Goal: Task Accomplishment & Management: Use online tool/utility

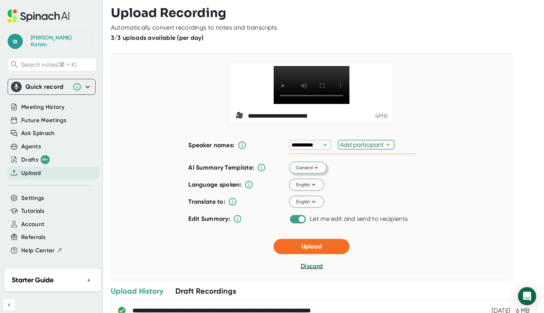
click at [319, 174] on button "General" at bounding box center [309, 168] width 38 height 12
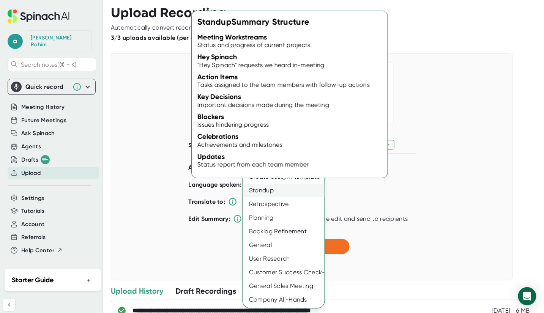
click at [275, 193] on div "Standup" at bounding box center [284, 191] width 82 height 14
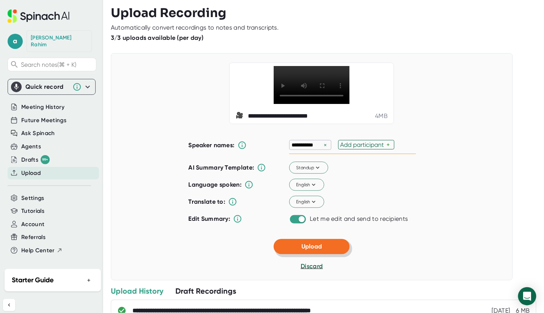
click at [336, 255] on button "Upload" at bounding box center [312, 246] width 76 height 15
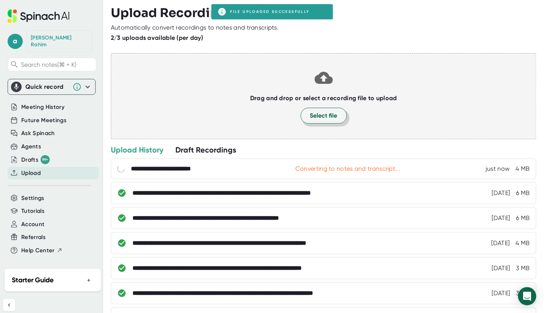
click at [319, 117] on span "Select file" at bounding box center [323, 115] width 27 height 9
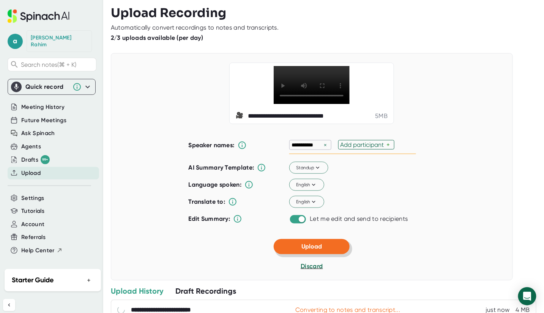
click at [322, 255] on button "Upload" at bounding box center [312, 246] width 76 height 15
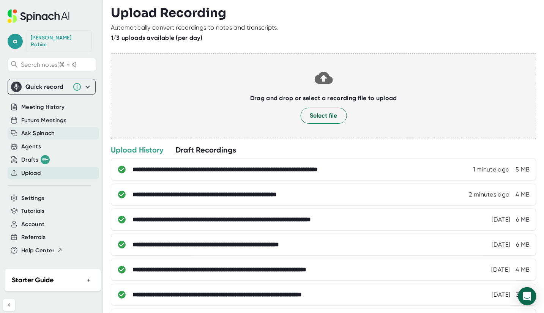
click at [34, 129] on span "Ask Spinach" at bounding box center [38, 133] width 34 height 9
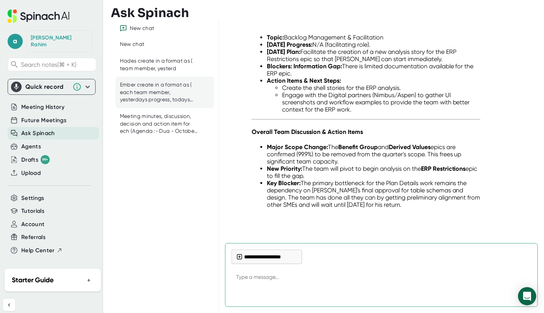
scroll to position [10234, 0]
click at [158, 89] on div "Ember create in a format as ( each team member, yesterdays progress, todays pla…" at bounding box center [159, 92] width 78 height 22
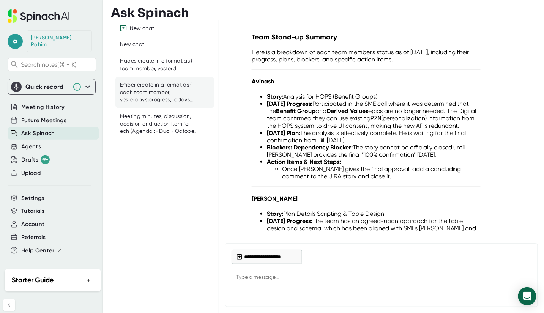
scroll to position [9522, 0]
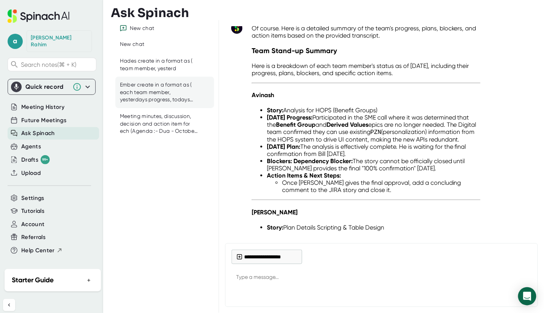
drag, startPoint x: 519, startPoint y: 104, endPoint x: 281, endPoint y: 94, distance: 238.0
copy div "Ember create in a format as ( each team member, yesterdays progress, todays pla…"
type textarea "x"
click at [251, 279] on textarea at bounding box center [382, 278] width 300 height 18
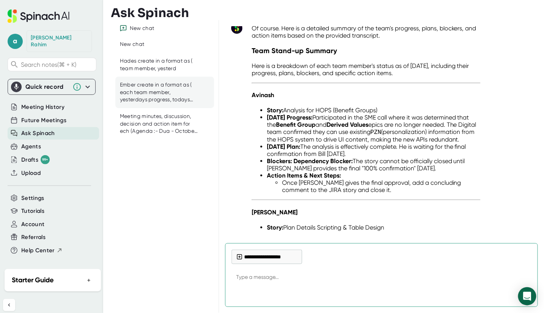
paste textarea "Ember create in a format as ( each team member, yesterdays progress, todays pla…"
type textarea "Ember create in a format as ( each team member, yesterdays progress, todays pla…"
type textarea "x"
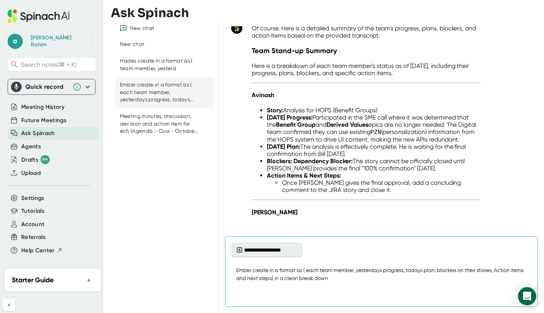
type textarea "Ember create in a format as ( each team member, yesterdays progress, todays pla…"
click at [269, 250] on button "**********" at bounding box center [267, 250] width 71 height 14
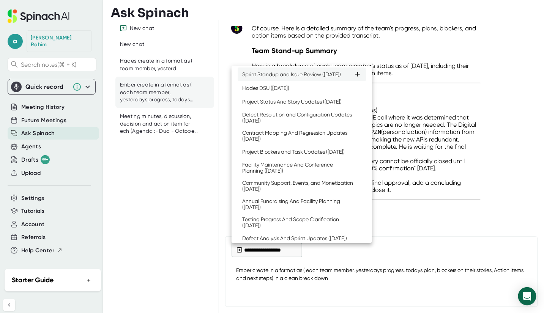
scroll to position [236, 0]
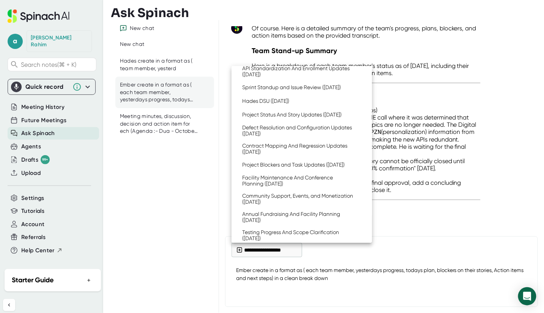
click at [299, 59] on div "Project Updates And Team Alignment ([DATE])" at bounding box center [297, 55] width 110 height 6
click at [445, 253] on div at bounding box center [272, 156] width 544 height 313
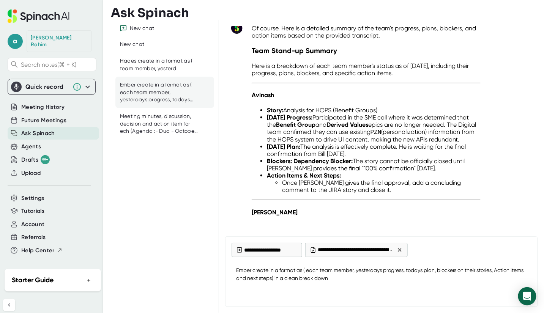
type textarea "x"
click at [366, 283] on textarea "Ember create in a format as ( each team member, yesterdays progress, todays pla…" at bounding box center [382, 274] width 300 height 25
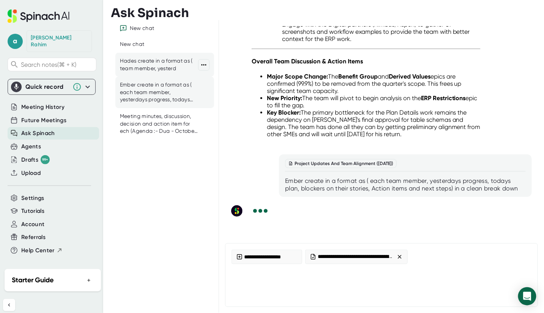
scroll to position [10402, 0]
click at [35, 169] on span "Upload" at bounding box center [30, 173] width 19 height 9
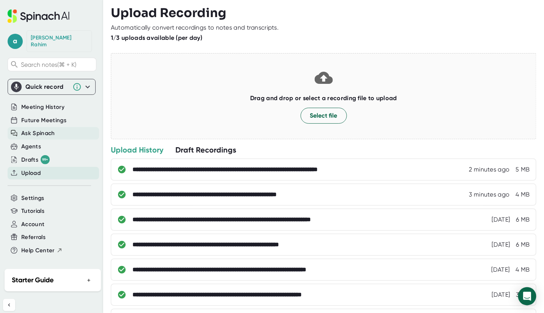
click at [42, 130] on span "Ask Spinach" at bounding box center [38, 133] width 34 height 9
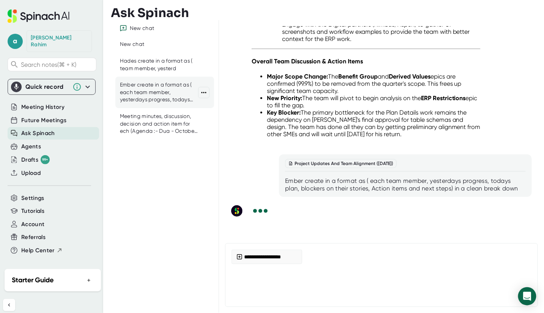
scroll to position [10295, 0]
click at [150, 67] on div "Hades create in a format as ( team member, yesterd" at bounding box center [159, 64] width 78 height 15
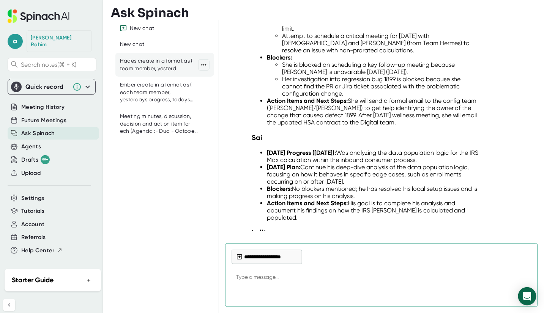
type textarea "x"
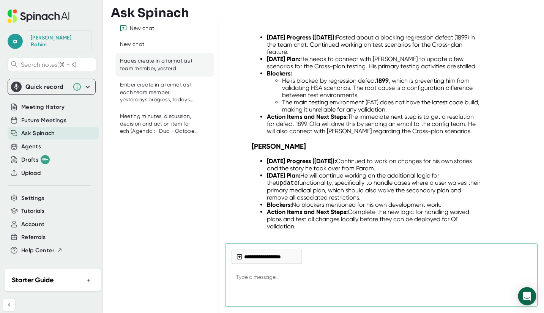
scroll to position [10061, 0]
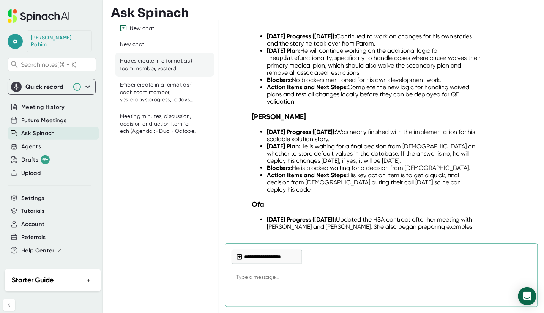
type textarea "Ember create in a format as ( each team member, yesterdays progress, todays pla…"
type textarea "x"
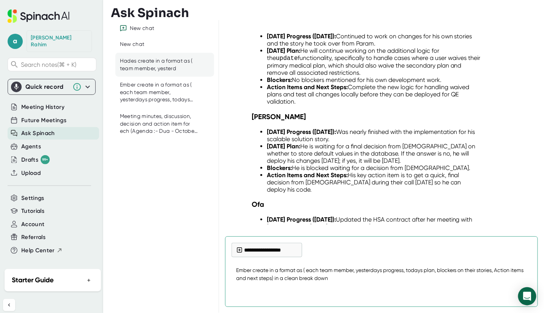
drag, startPoint x: 251, startPoint y: 270, endPoint x: 220, endPoint y: 270, distance: 30.8
click at [220, 270] on div "create in a format as ( team member, yesterdays progress, todays plan, blockers…" at bounding box center [381, 166] width 325 height 293
type textarea "H create in a format as ( each team member, yesterdays progress, todays plan, b…"
type textarea "x"
type textarea "Ha create in a format as ( each team member, yesterdays progress, todays plan, …"
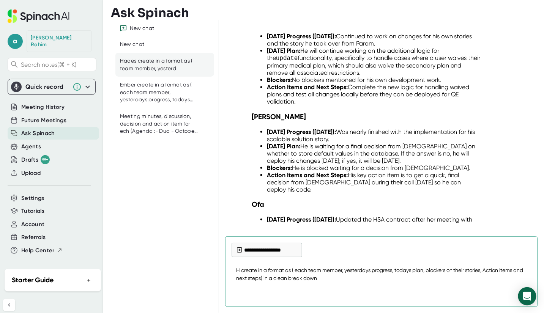
type textarea "x"
type textarea "Had create in a format as ( each team member, yesterdays progress, todays plan,…"
type textarea "x"
type textarea "Hade create in a format as ( each team member, yesterdays progress, todays plan…"
type textarea "x"
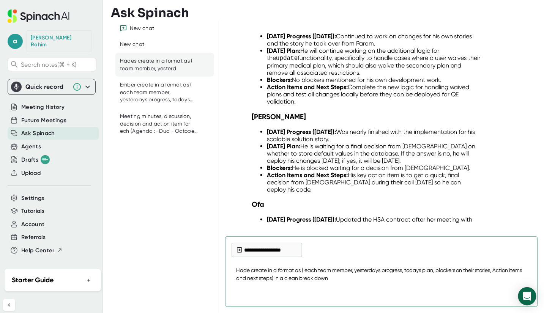
type textarea "Hades create in a format as ( each team member, yesterdays progress, todays pla…"
type textarea "x"
type textarea "Hades create in a format as ( each team member, yesterdays progress, todays pla…"
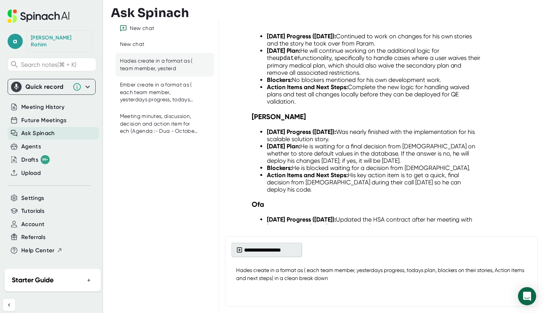
click at [269, 253] on button "**********" at bounding box center [267, 250] width 71 height 14
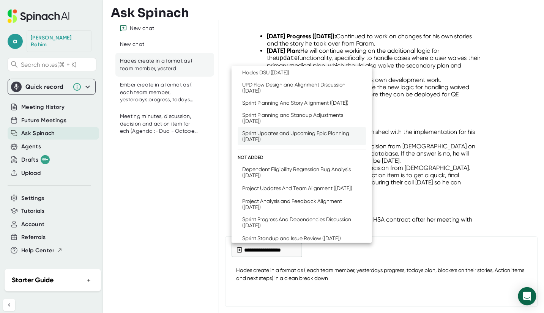
scroll to position [214, 0]
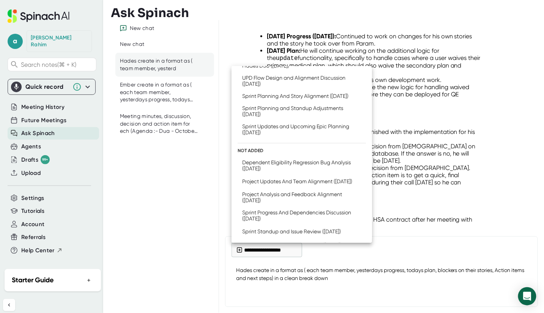
click at [314, 172] on div "Dependent Eligibility Regression Bug Analysis ([DATE])" at bounding box center [298, 166] width 112 height 12
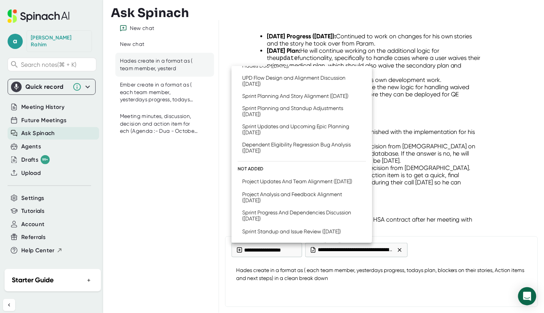
click at [396, 280] on div at bounding box center [272, 156] width 544 height 313
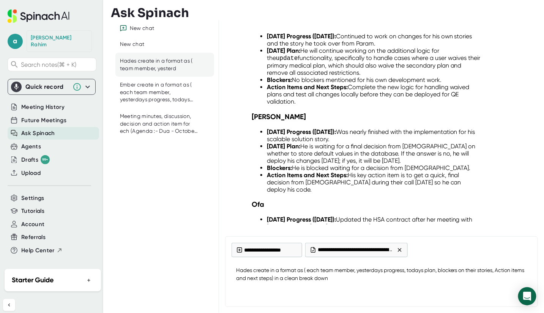
type textarea "x"
click at [348, 278] on textarea "Hades create in a format as ( each team member, yesterdays progress, todays pla…" at bounding box center [382, 274] width 300 height 25
type textarea "Hades create in a format as ( each team member, yesterdays progress, todays pla…"
type textarea "x"
type textarea "Hades create in a format as ( each team member, yesterdays progress, todays pla…"
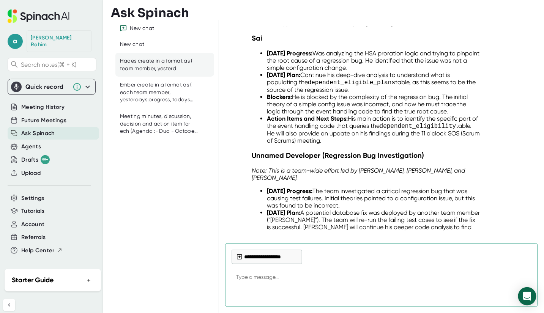
scroll to position [12738, 0]
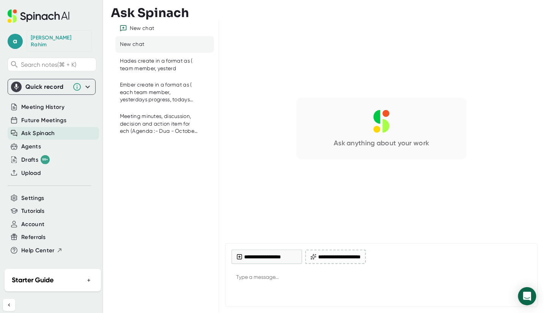
type textarea "x"
